Goal: Task Accomplishment & Management: Manage account settings

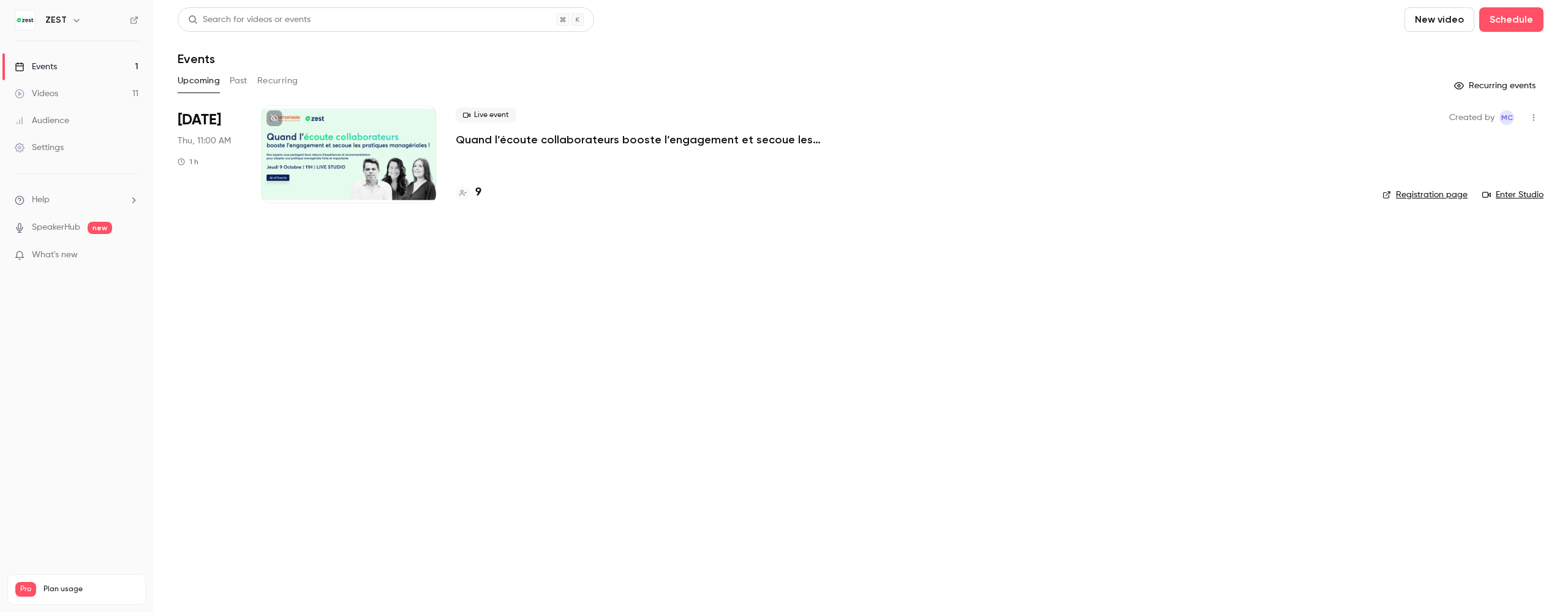
click at [347, 171] on div at bounding box center [349, 154] width 175 height 98
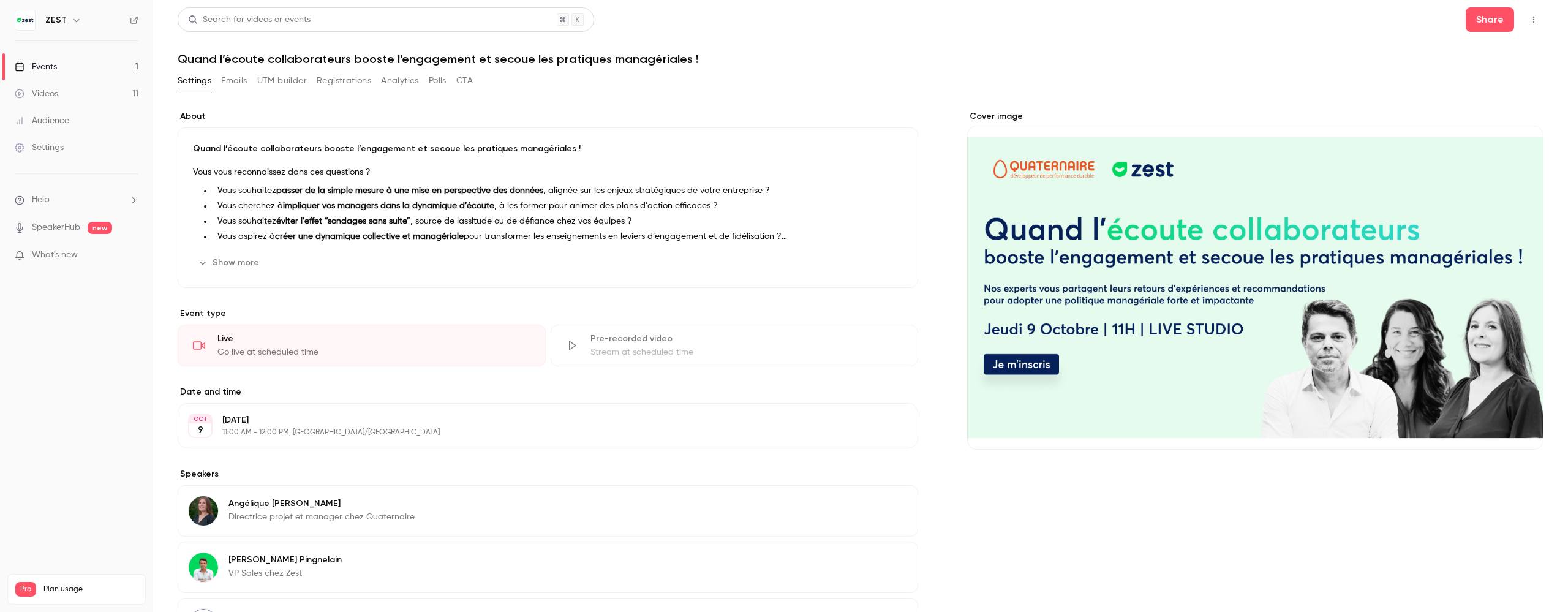
click at [350, 86] on button "Registrations" at bounding box center [344, 80] width 54 height 19
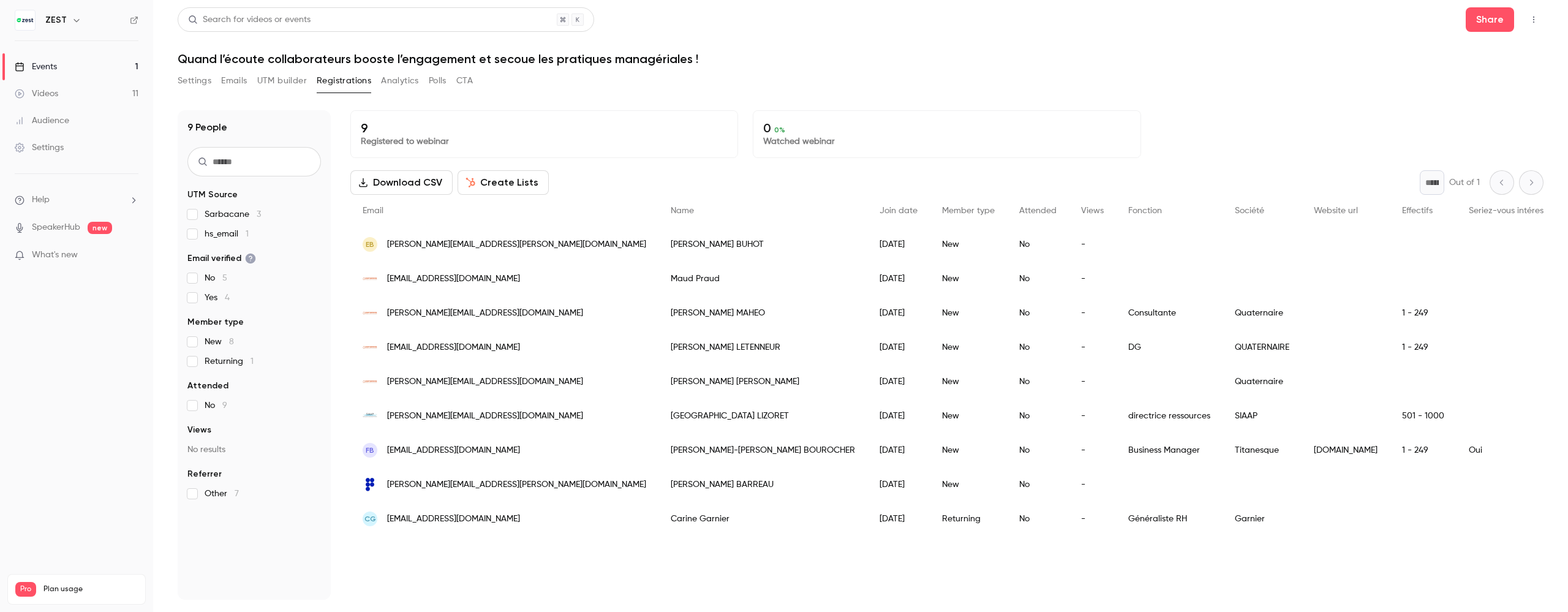
click at [399, 183] on button "Download CSV" at bounding box center [401, 183] width 102 height 24
